Goal: Transaction & Acquisition: Purchase product/service

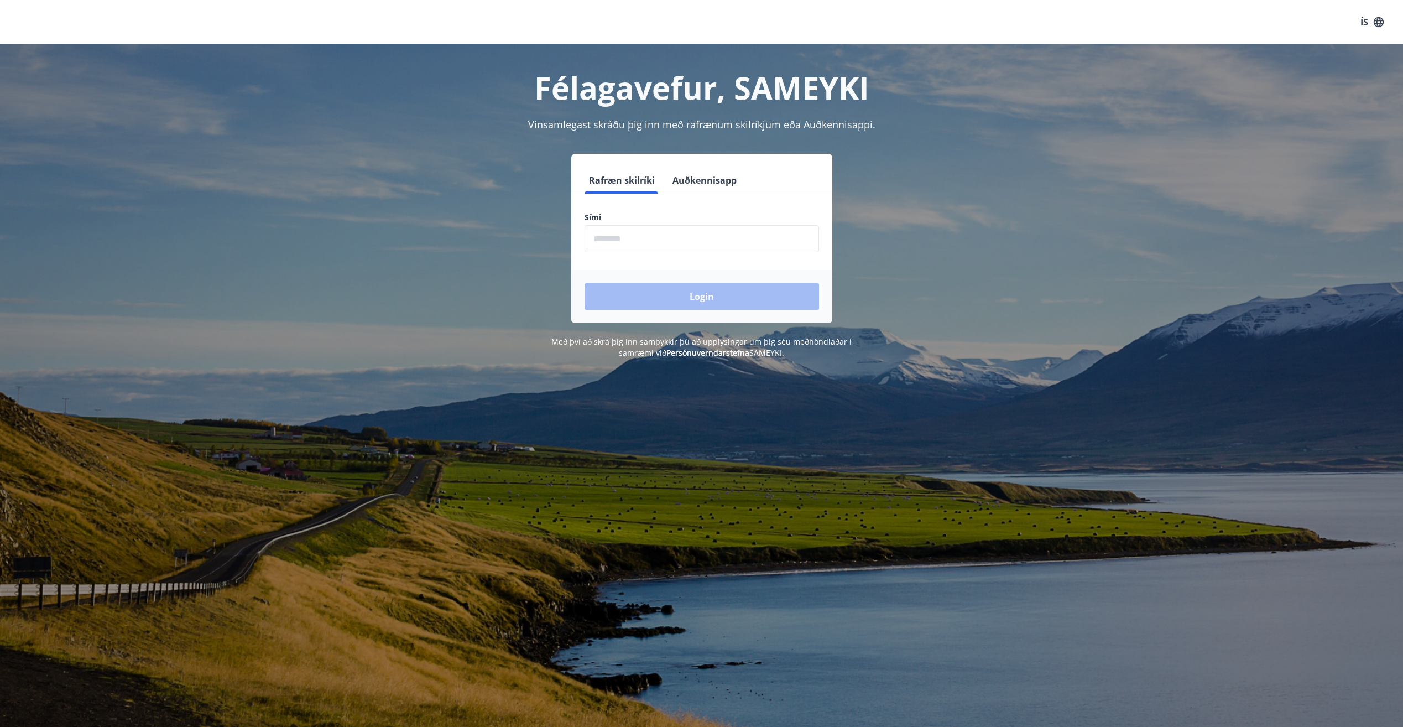
click at [626, 246] on input "phone" at bounding box center [701, 238] width 234 height 27
type input "********"
click at [700, 289] on button "Login" at bounding box center [701, 296] width 234 height 27
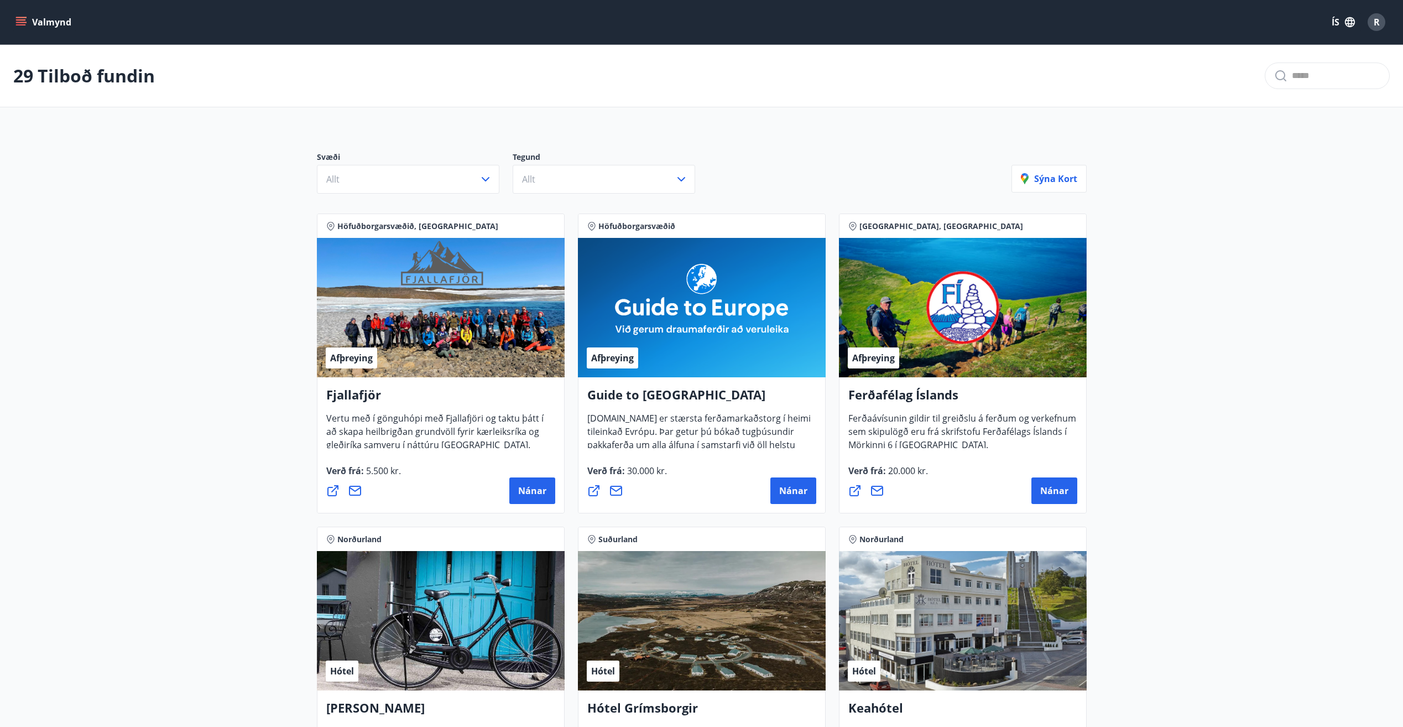
click at [45, 18] on button "Valmynd" at bounding box center [44, 22] width 62 height 20
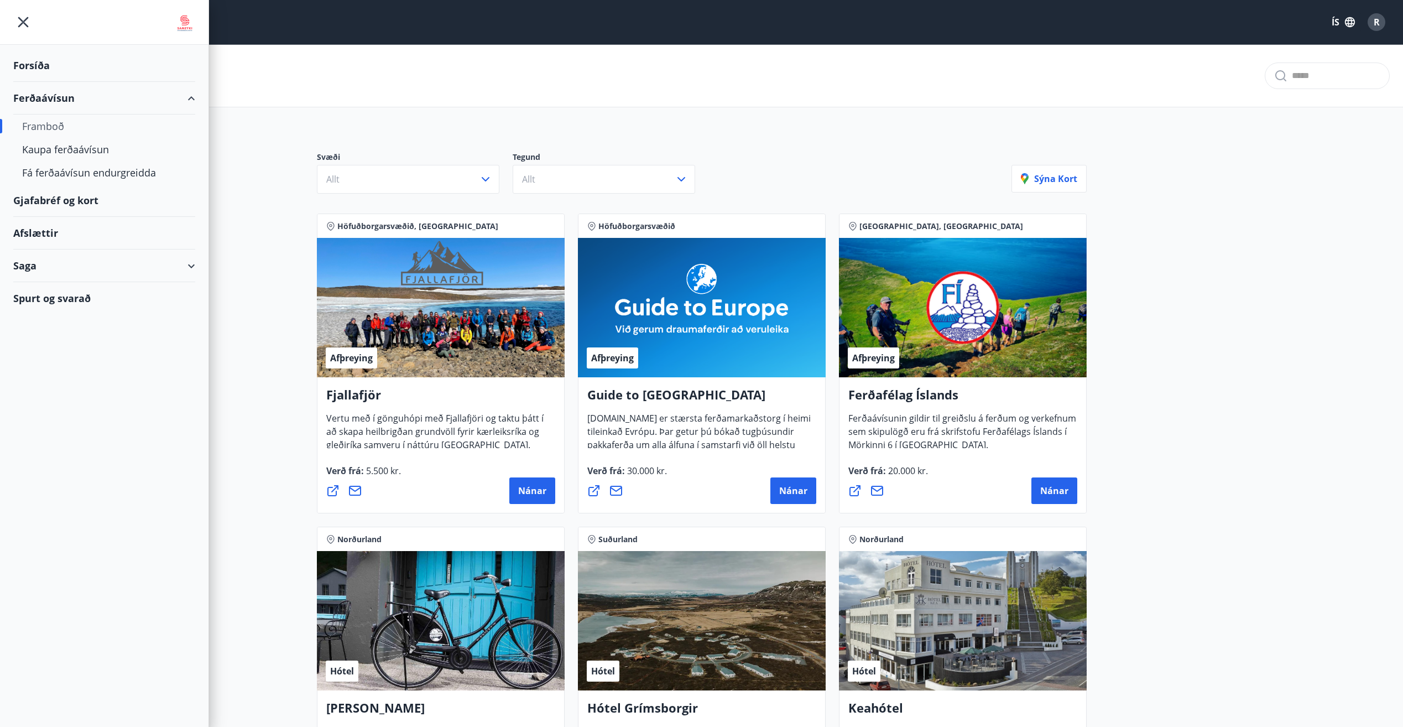
click at [47, 97] on div "Ferðaávísun" at bounding box center [104, 98] width 182 height 33
click at [184, 95] on div "Ferðaávísun" at bounding box center [104, 98] width 182 height 33
click at [61, 150] on div "Kaupa ferðaávísun" at bounding box center [104, 149] width 164 height 23
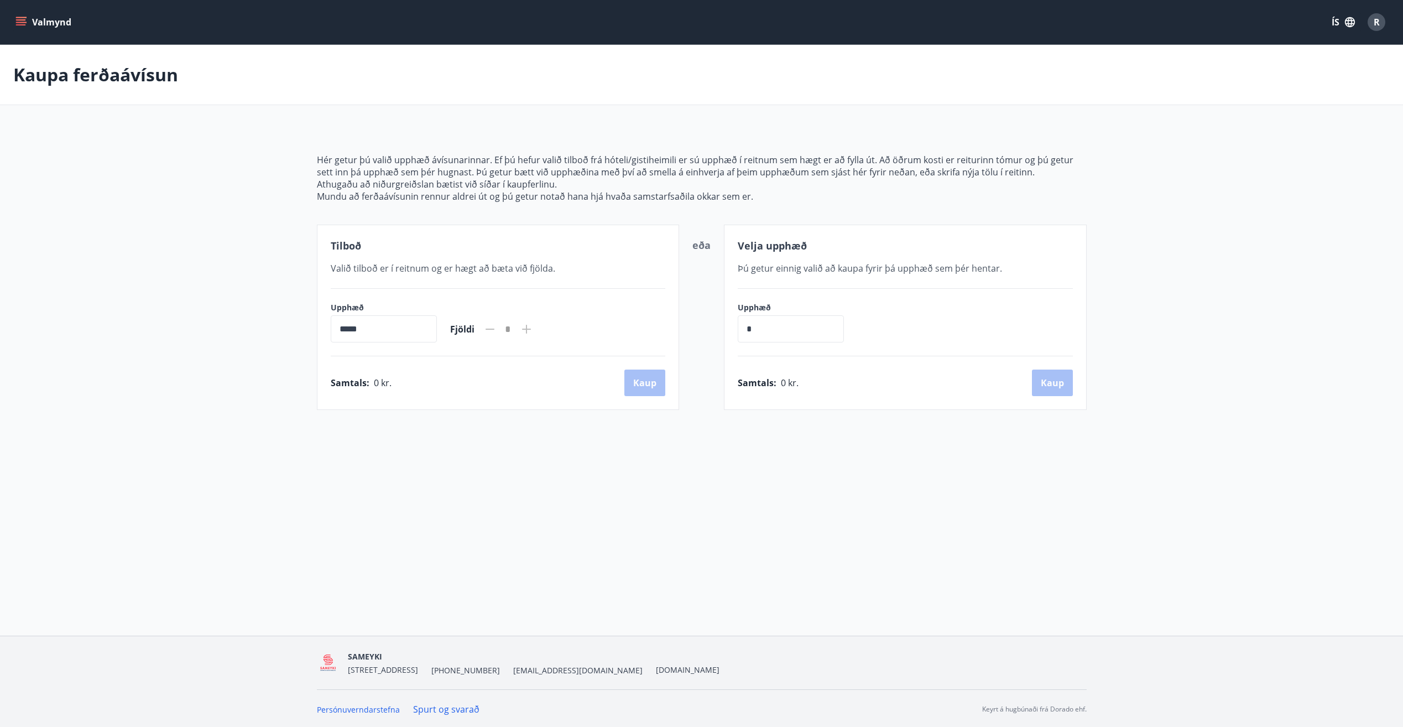
click at [533, 327] on icon at bounding box center [526, 328] width 13 height 13
click at [20, 22] on icon "menu" at bounding box center [22, 22] width 12 height 1
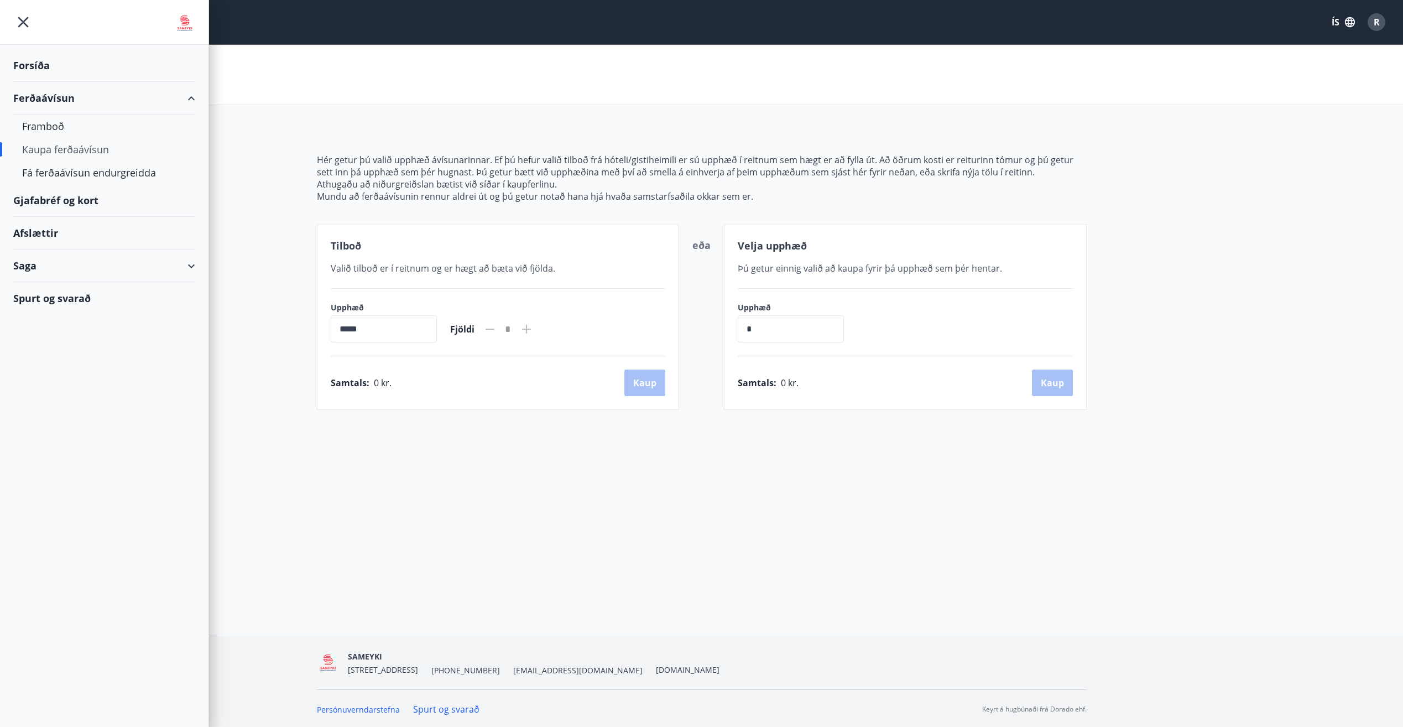
click at [76, 204] on div "Gjafabréf og kort" at bounding box center [104, 200] width 182 height 33
click at [33, 67] on div "Forsíða" at bounding box center [104, 65] width 182 height 33
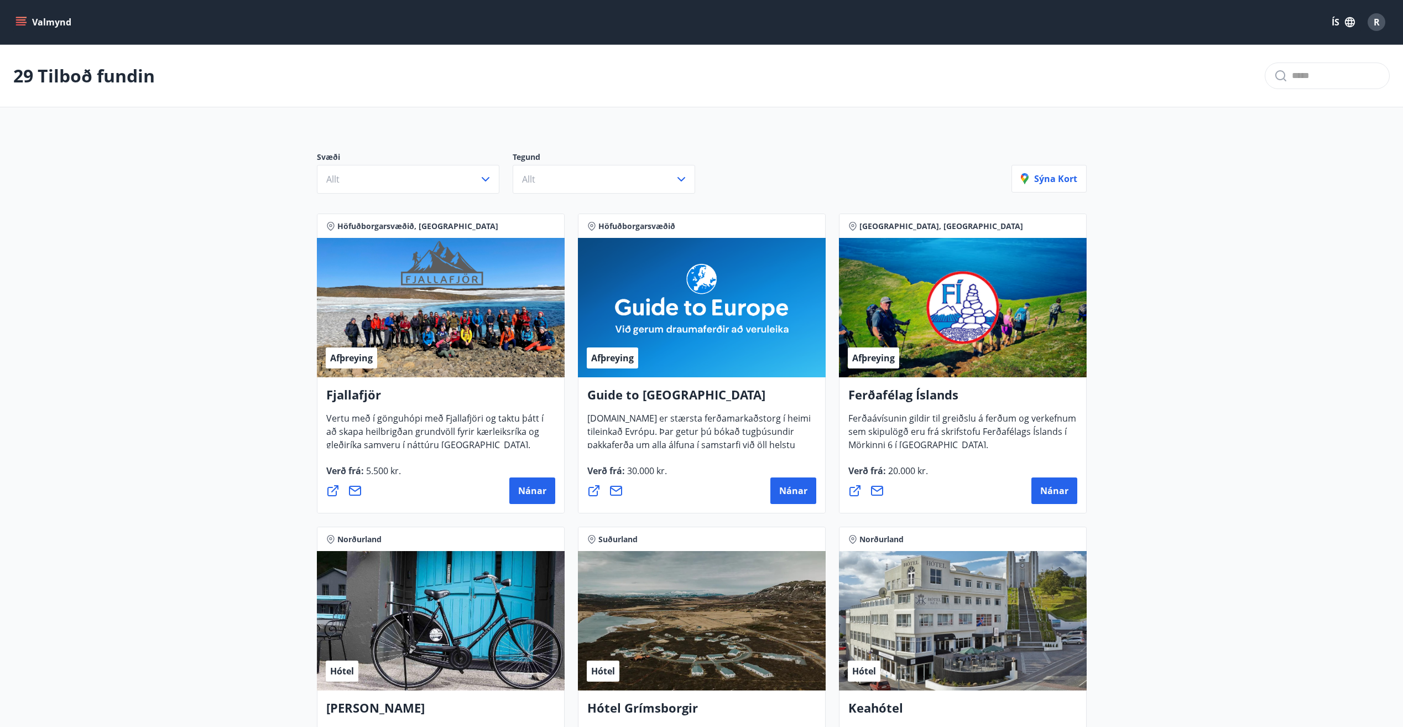
click at [22, 24] on icon "menu" at bounding box center [20, 22] width 11 height 11
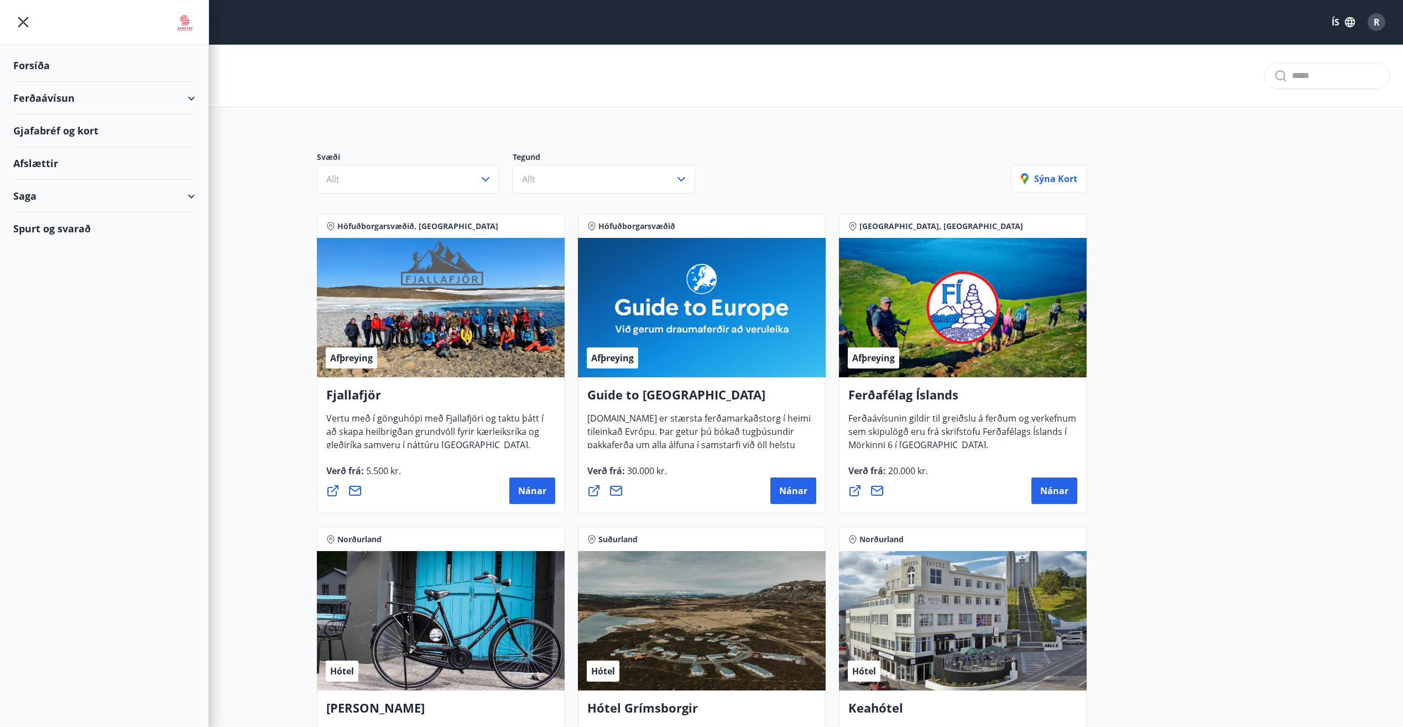
click at [34, 96] on div "Ferðaávísun" at bounding box center [104, 98] width 182 height 33
click at [50, 199] on div "Gjafabréf og kort" at bounding box center [104, 200] width 182 height 33
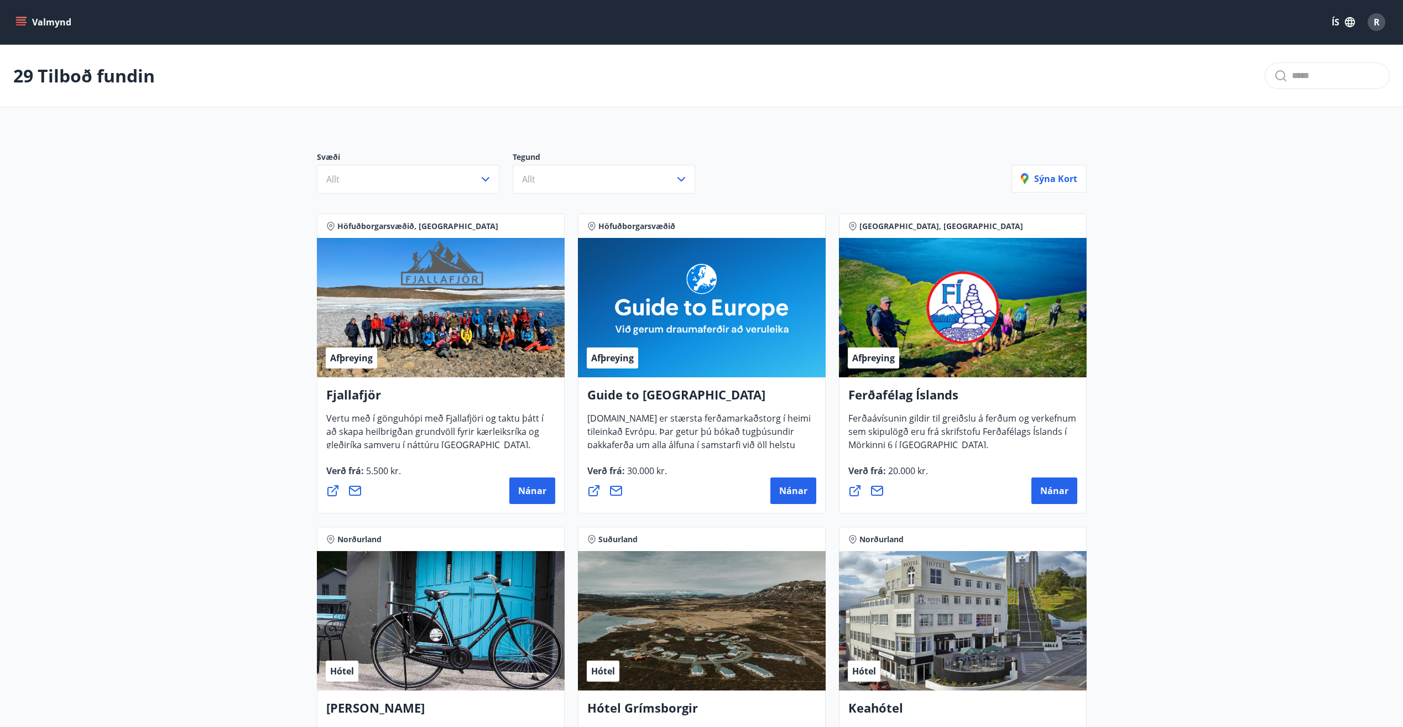
click at [24, 19] on icon "menu" at bounding box center [21, 19] width 10 height 1
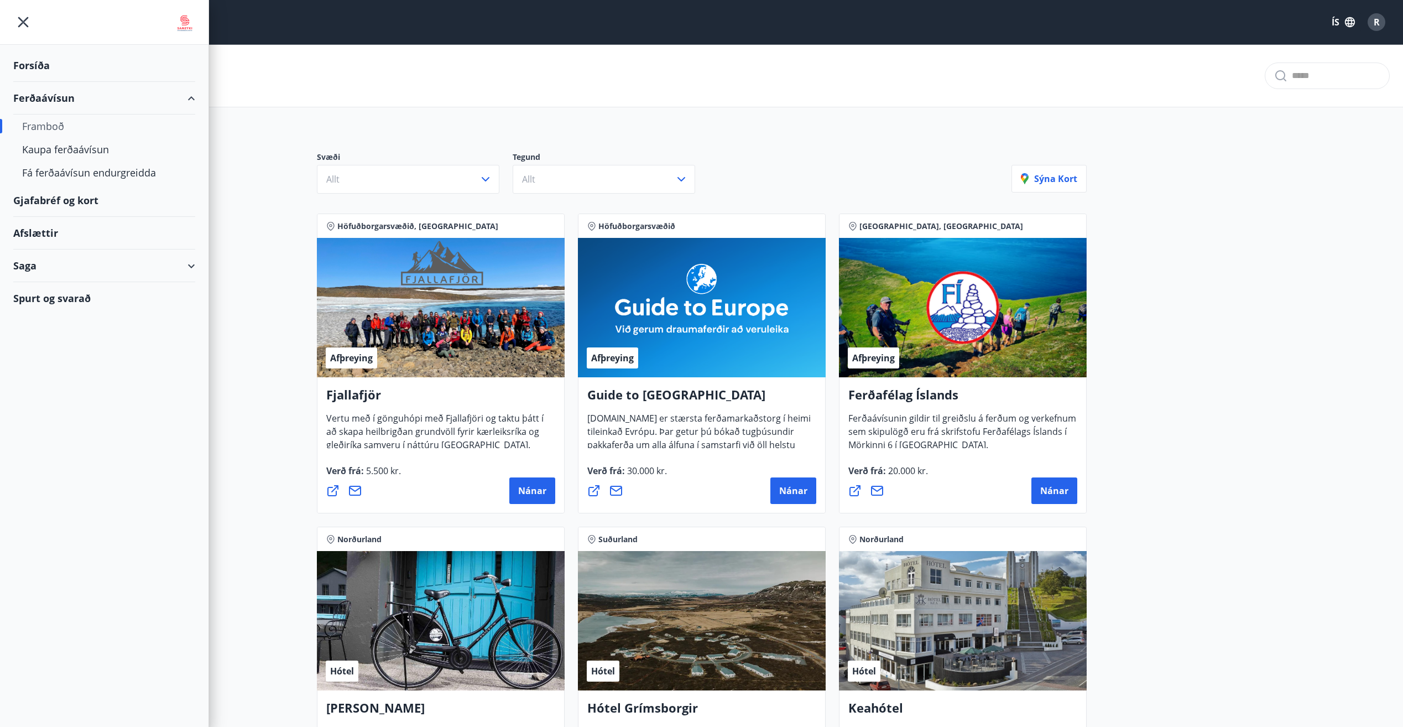
click at [29, 62] on div "Forsíða" at bounding box center [104, 65] width 182 height 33
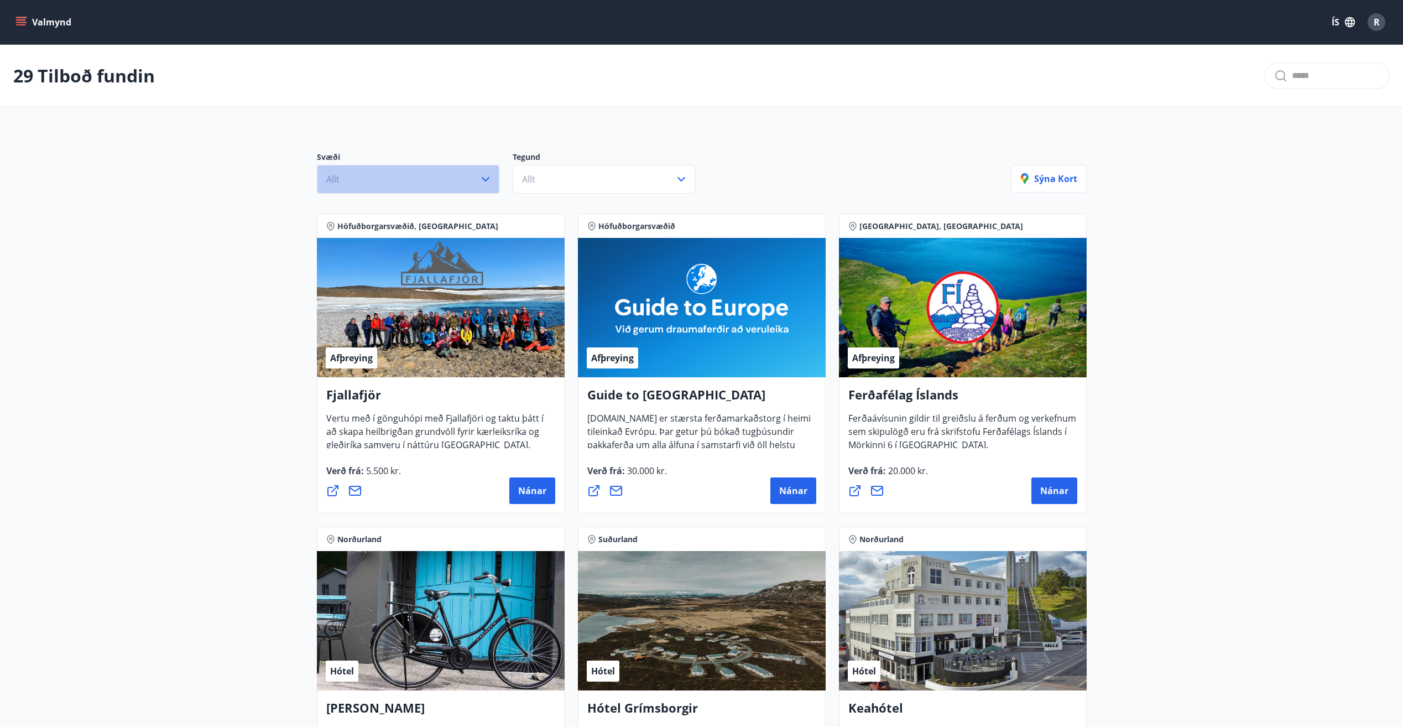
click at [481, 182] on icon "button" at bounding box center [485, 179] width 13 height 13
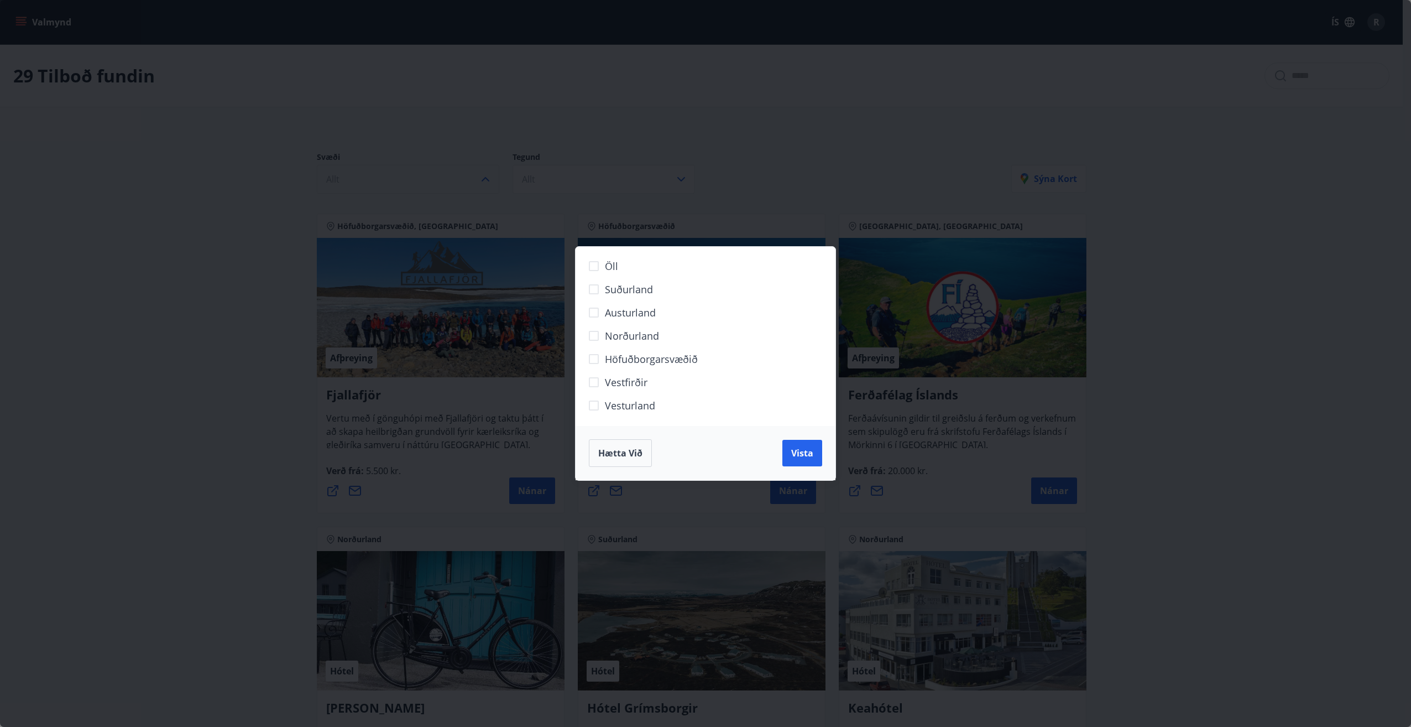
click at [609, 448] on span "Hætta við" at bounding box center [620, 453] width 44 height 12
